Goal: Information Seeking & Learning: Learn about a topic

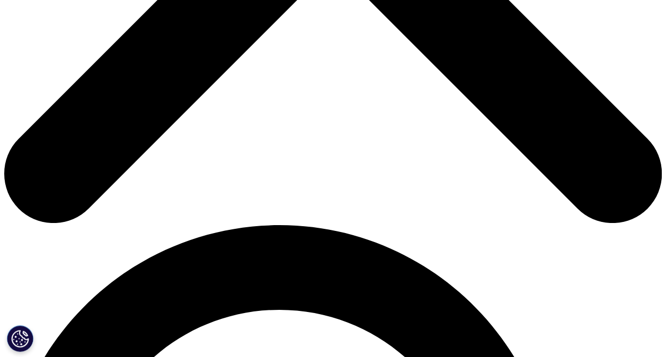
scroll to position [459, 0]
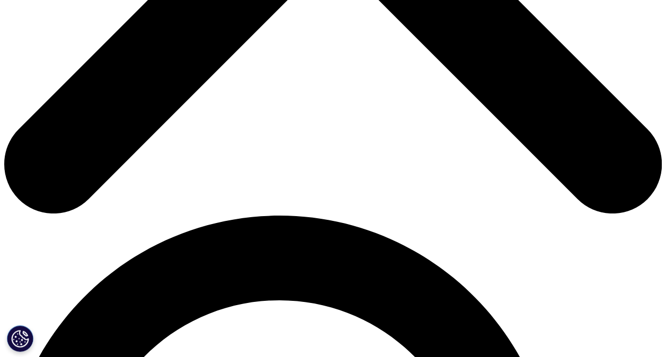
drag, startPoint x: 26, startPoint y: 136, endPoint x: 279, endPoint y: 250, distance: 277.4
copy div "What is IQVIA Field Force Agent? An AI-powered assistant that helps life scienc…"
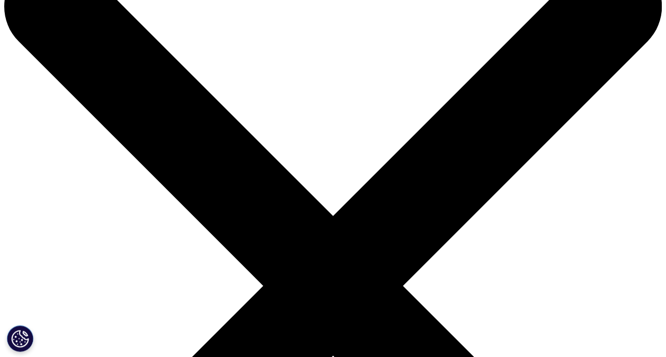
scroll to position [55, 0]
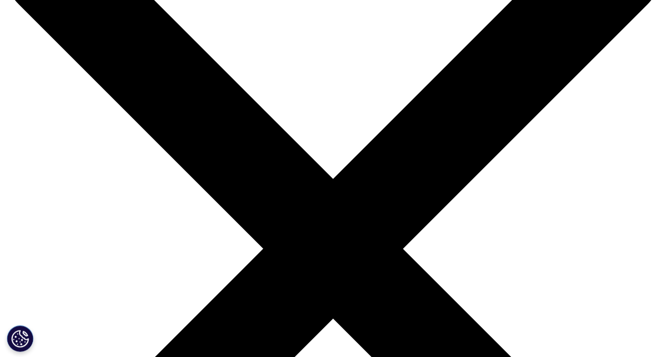
scroll to position [0, 0]
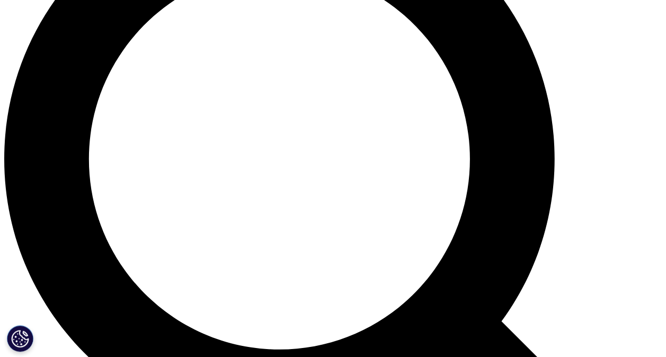
scroll to position [791, 0]
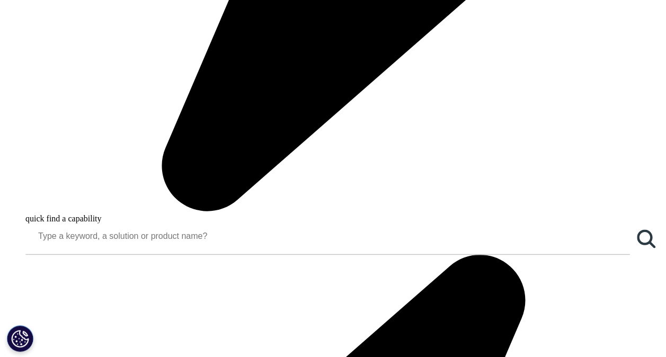
scroll to position [780, 0]
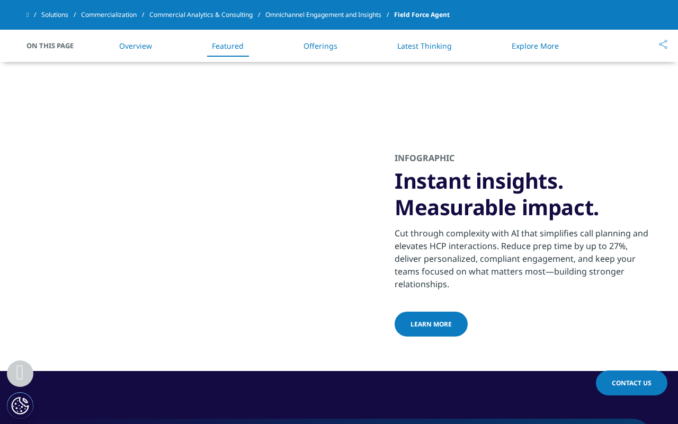
click at [80, 64] on span "Video Player" at bounding box center [90, 64] width 21 height 0
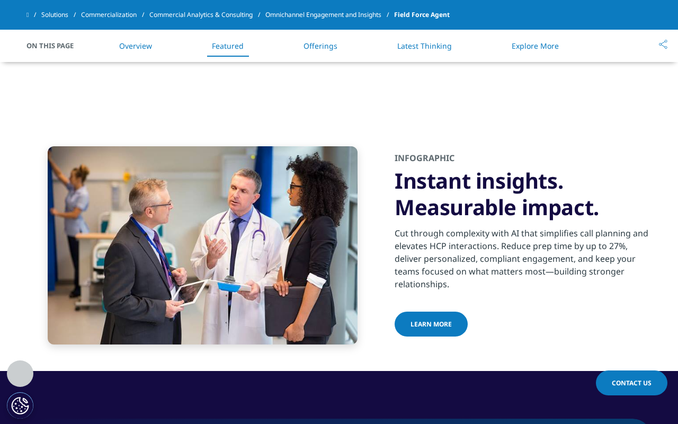
click at [80, 64] on span "Video Player" at bounding box center [90, 64] width 21 height 0
click at [599, 64] on span "Video Player" at bounding box center [587, 64] width 21 height 0
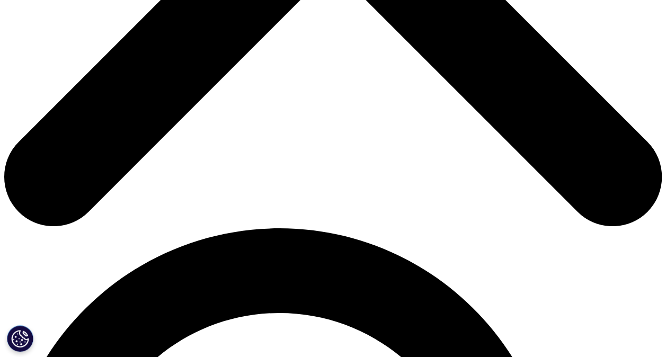
scroll to position [389, 0]
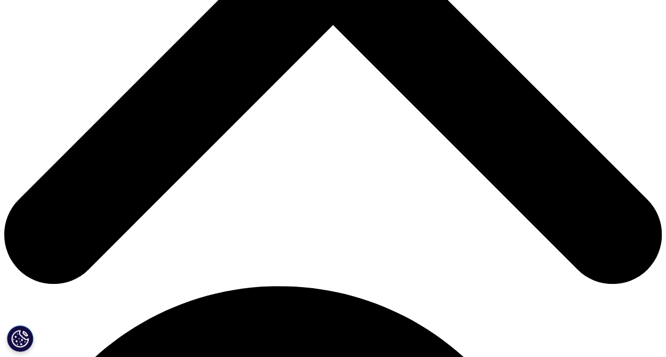
drag, startPoint x: 22, startPoint y: 255, endPoint x: 273, endPoint y: 326, distance: 261.5
drag, startPoint x: 26, startPoint y: 201, endPoint x: 276, endPoint y: 322, distance: 277.7
copy div "What is IQVIA Field Force Agent? An AI-powered assistant that helps life scienc…"
